Goal: Information Seeking & Learning: Learn about a topic

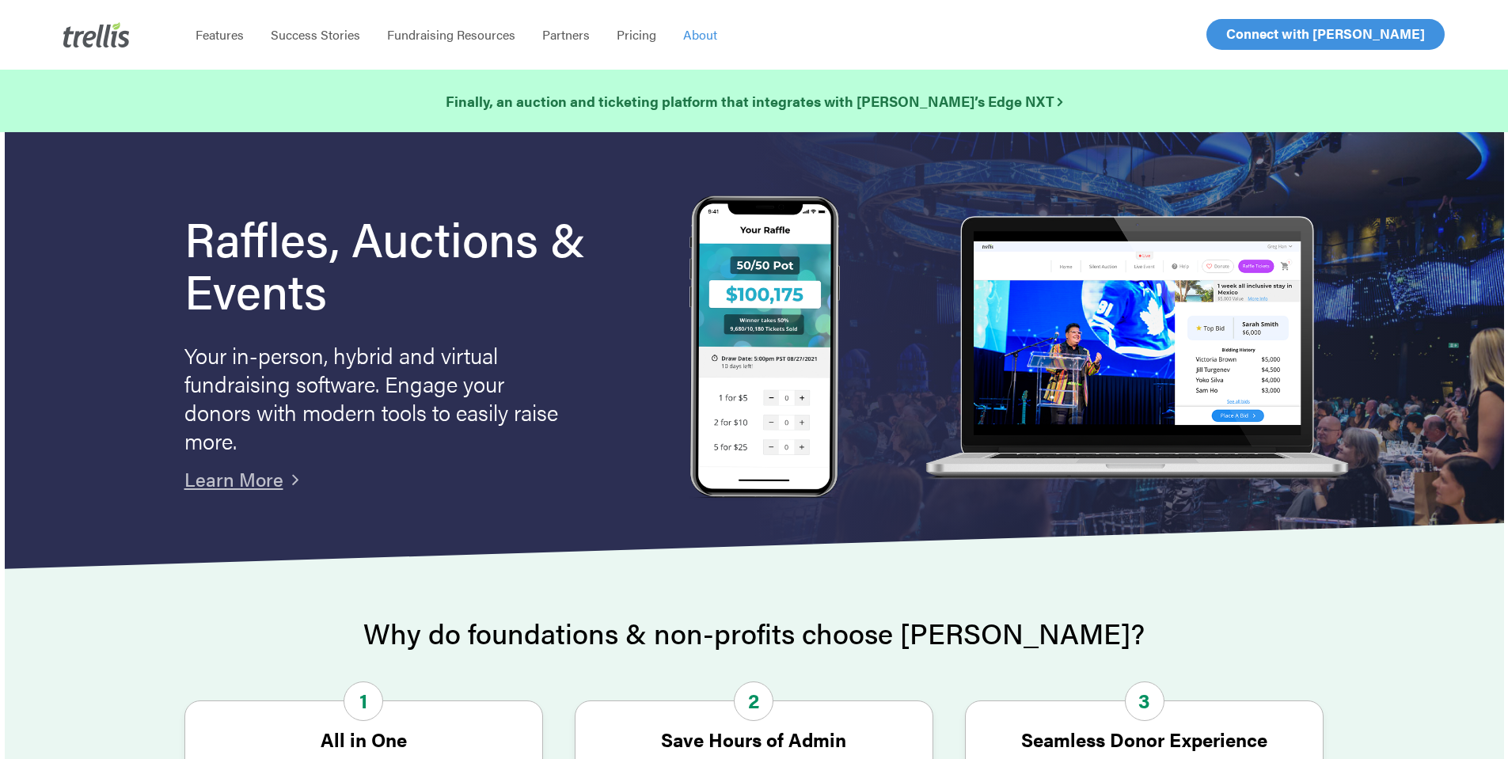
click at [705, 36] on span "About" at bounding box center [700, 34] width 34 height 18
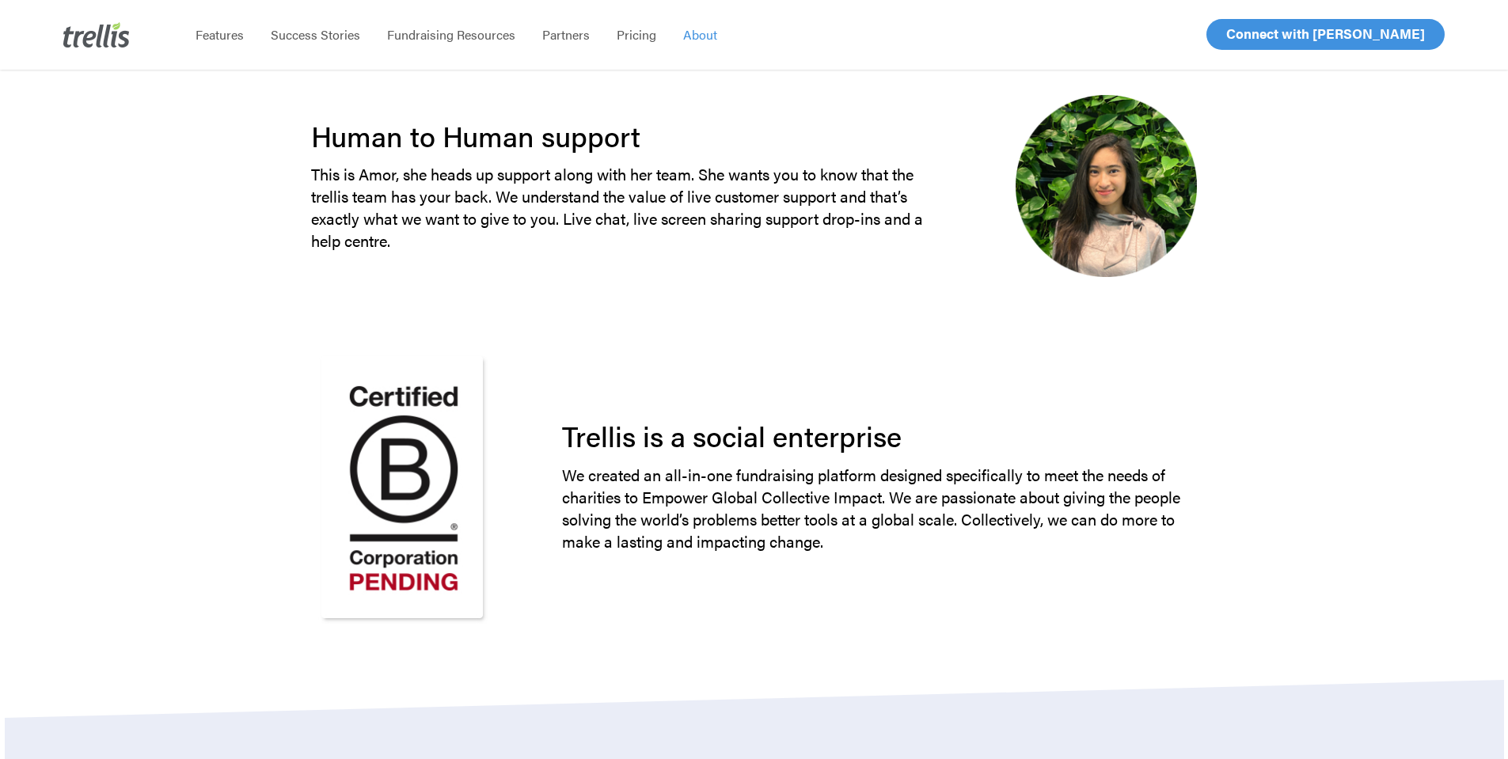
scroll to position [1188, 0]
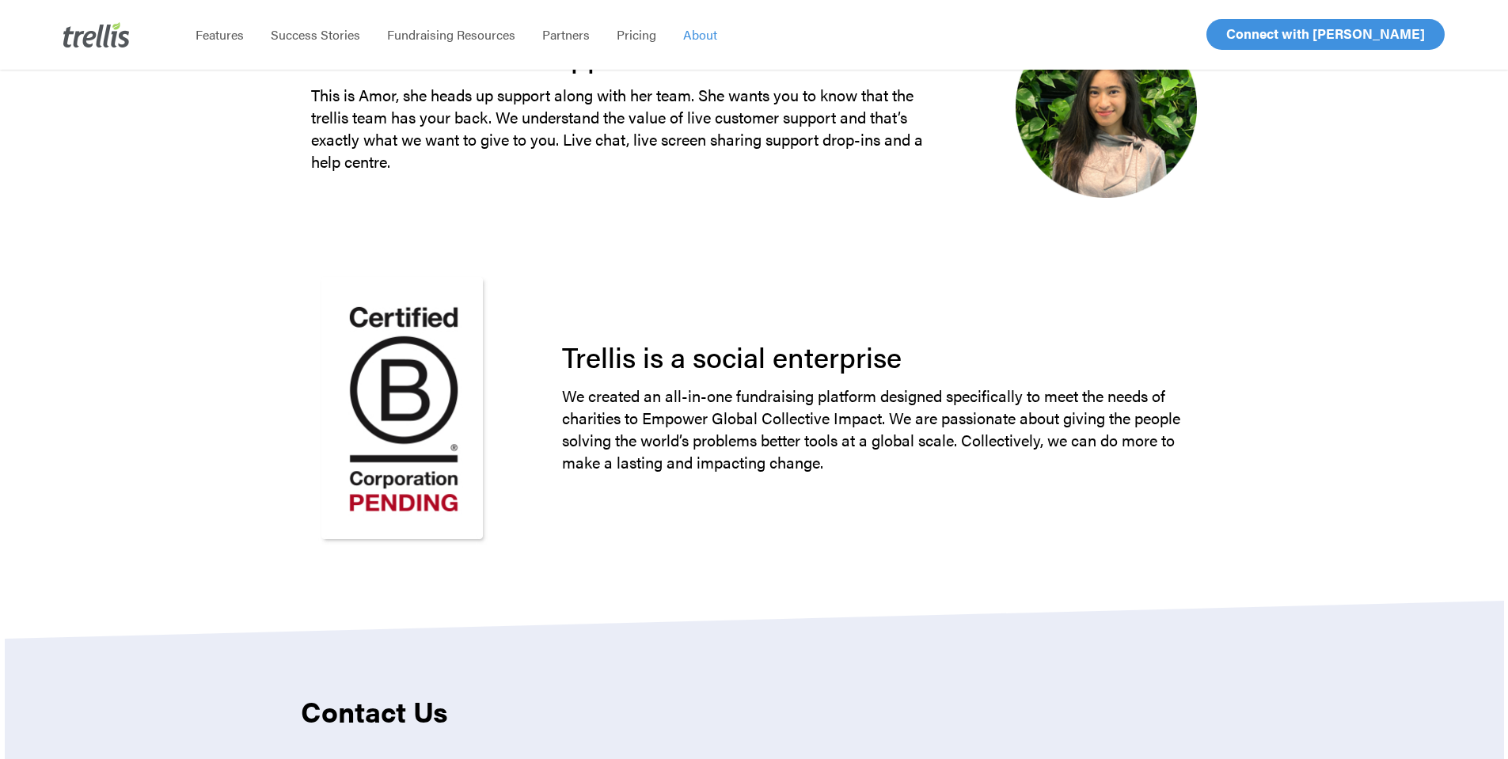
drag, startPoint x: 798, startPoint y: 238, endPoint x: 802, endPoint y: 230, distance: 8.9
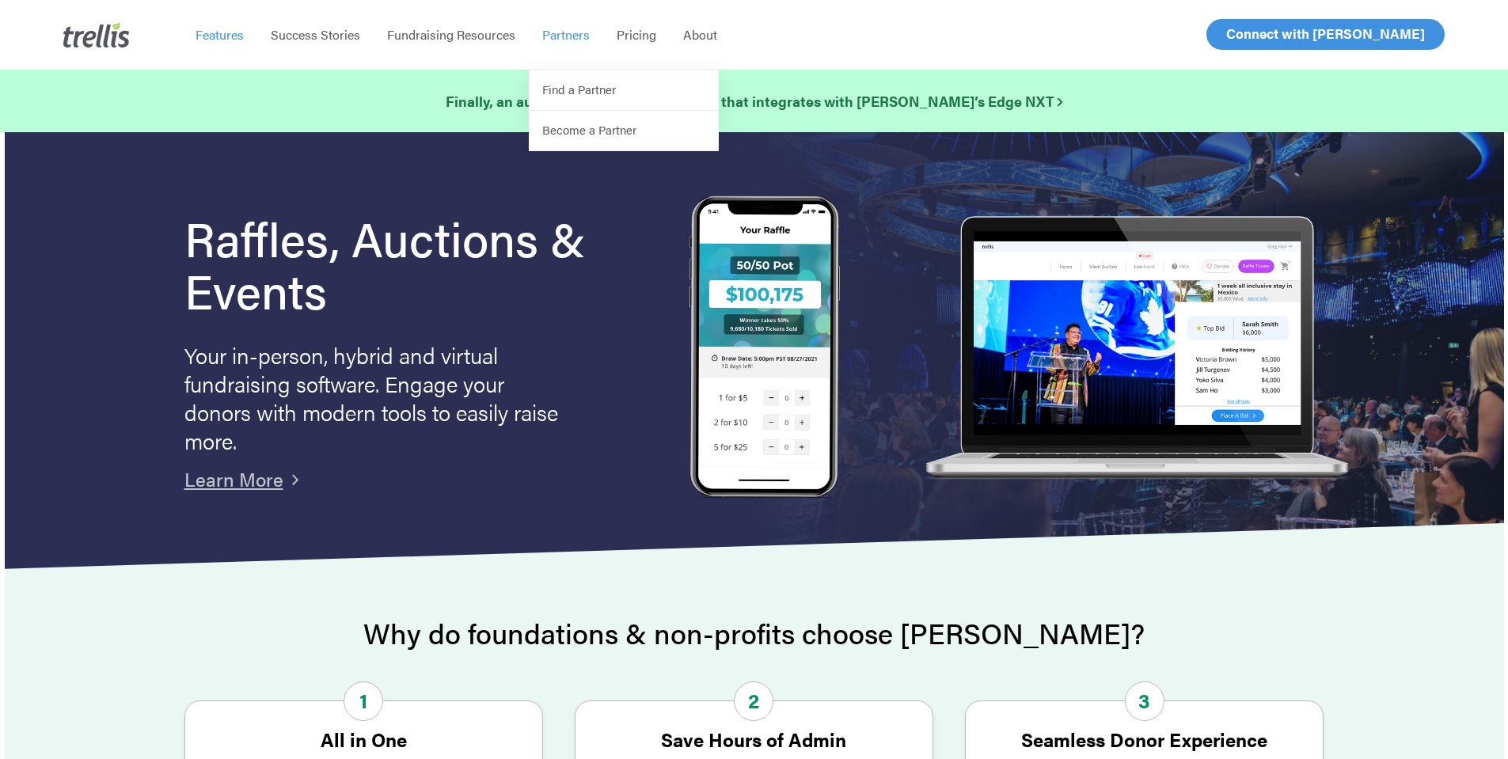
click at [234, 36] on span "Features" at bounding box center [220, 34] width 48 height 18
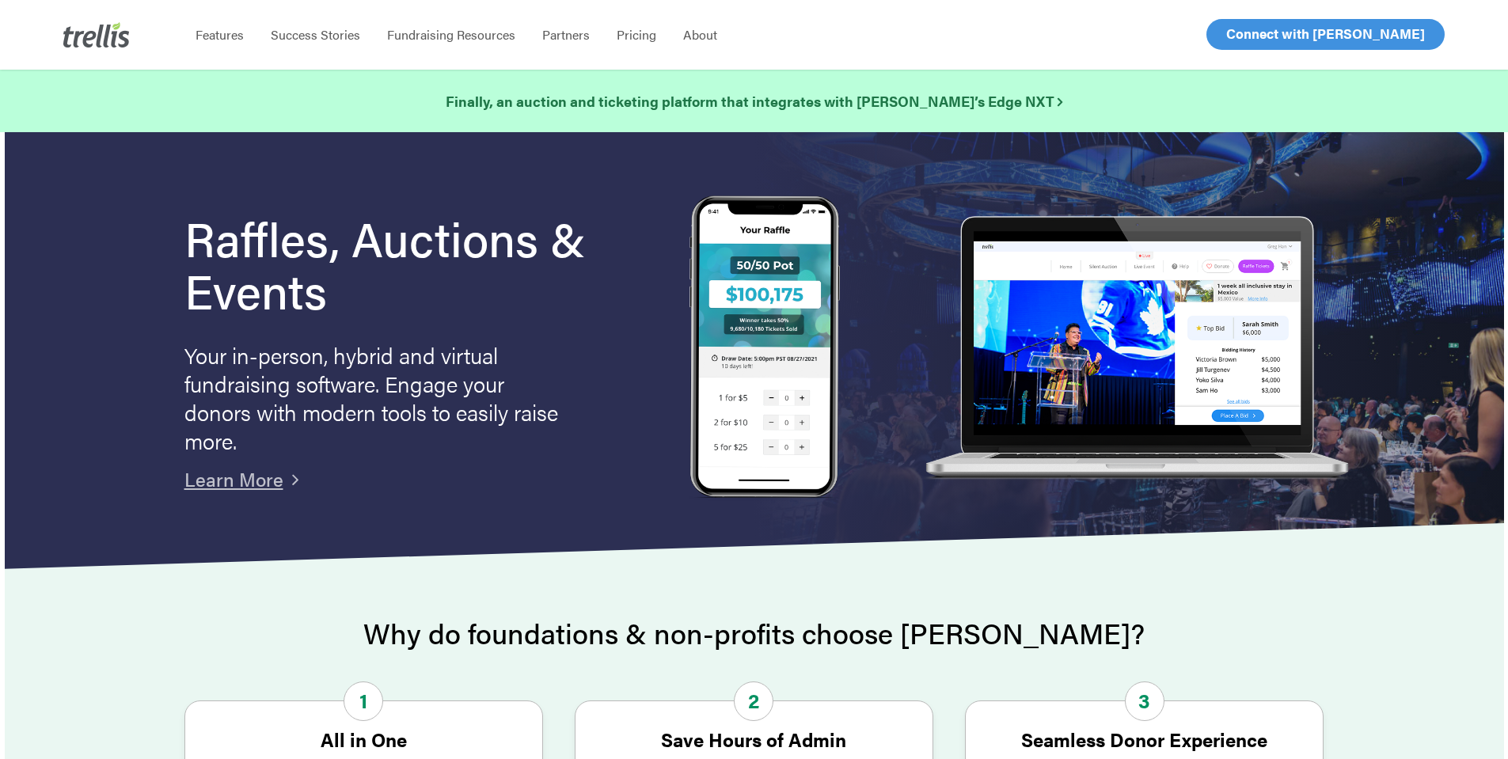
scroll to position [317, 0]
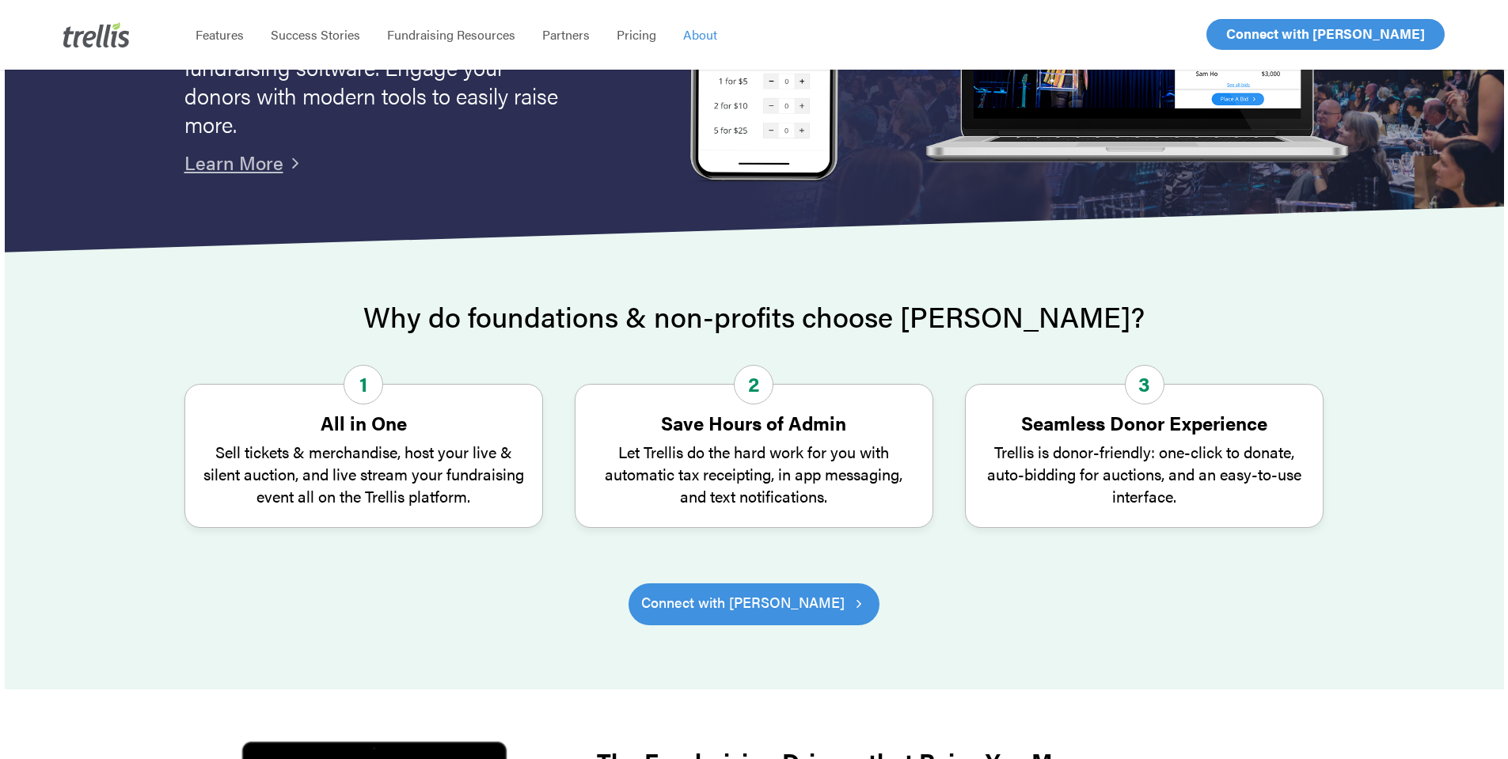
click at [684, 39] on span "About" at bounding box center [700, 34] width 34 height 18
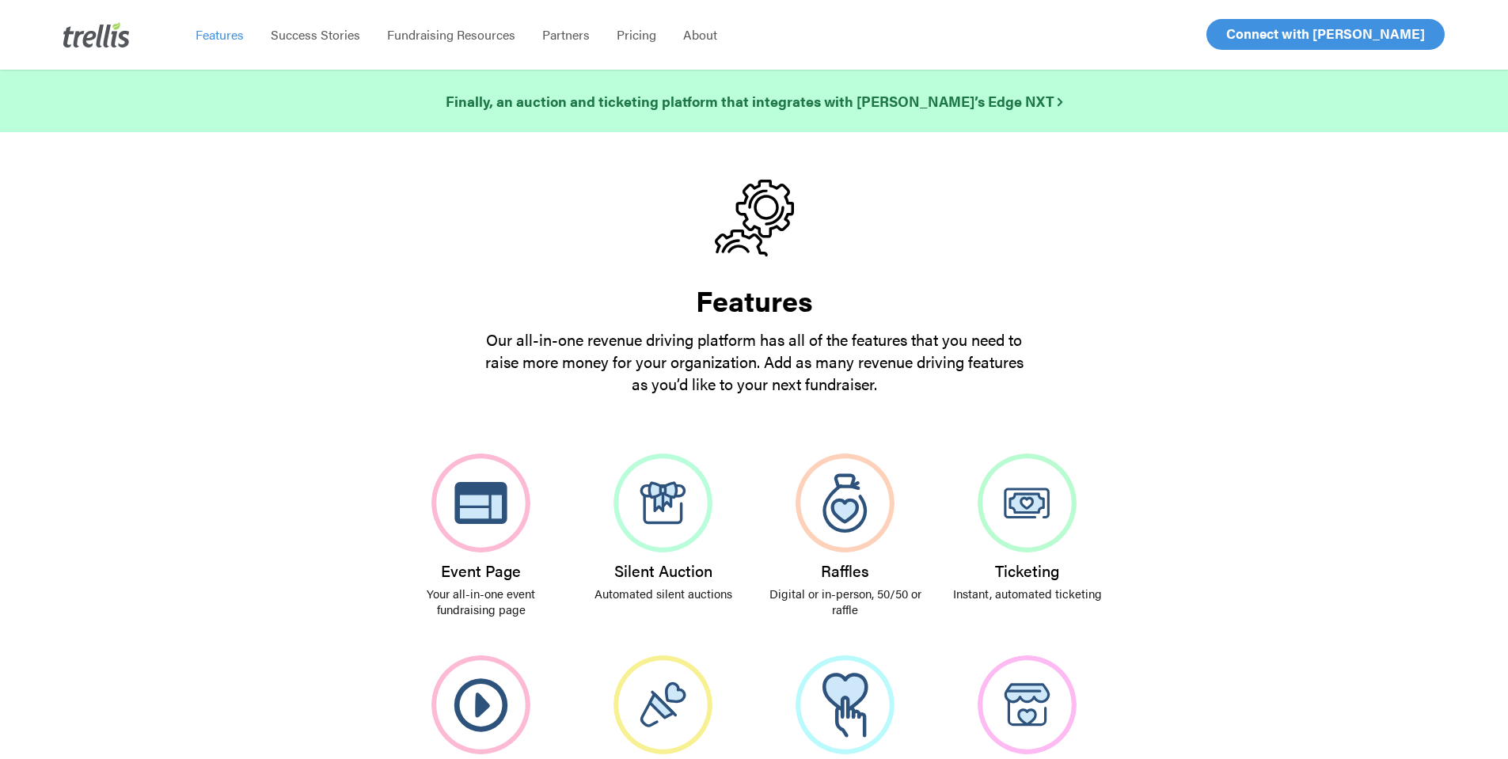
scroll to position [396, 0]
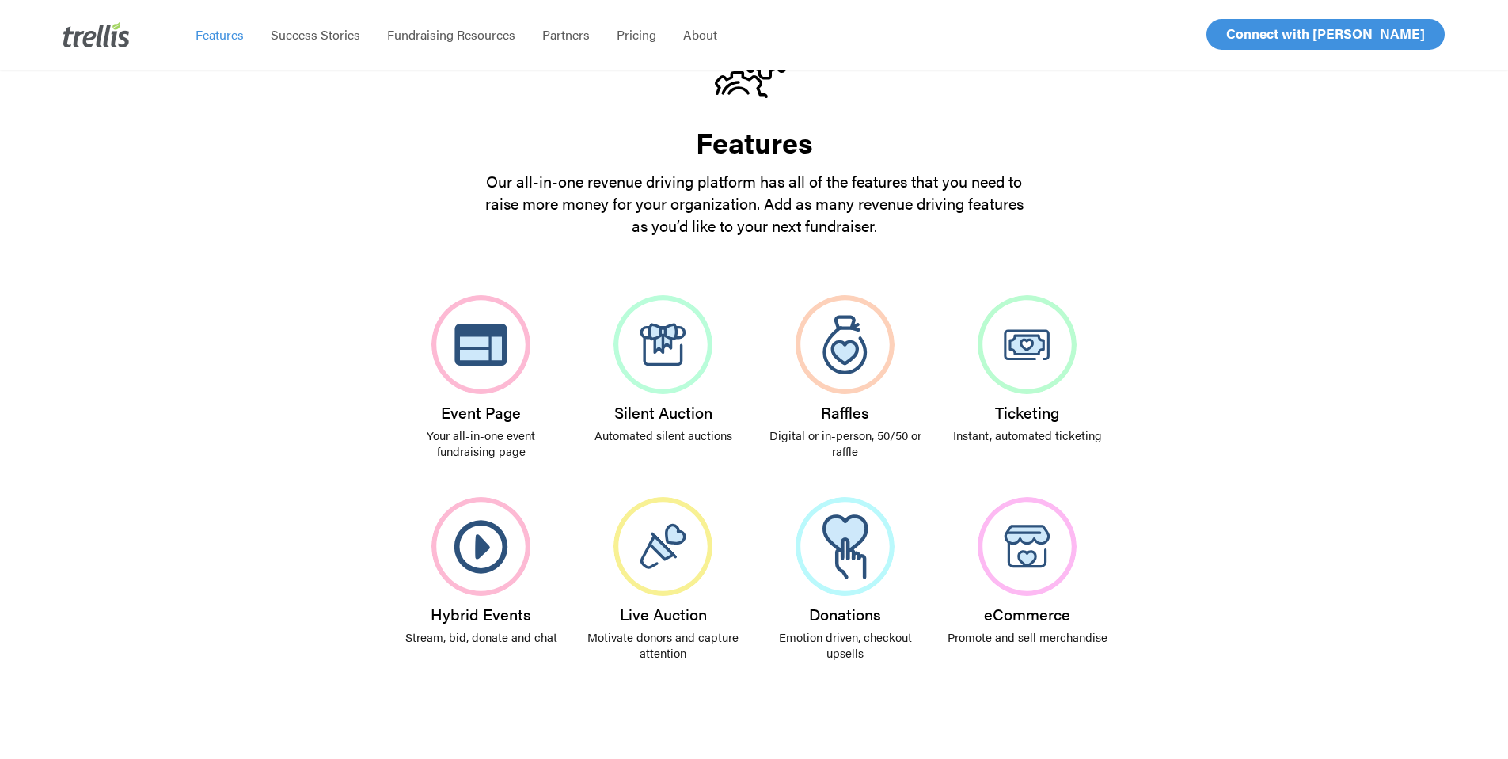
scroll to position [0, 0]
